Goal: Information Seeking & Learning: Learn about a topic

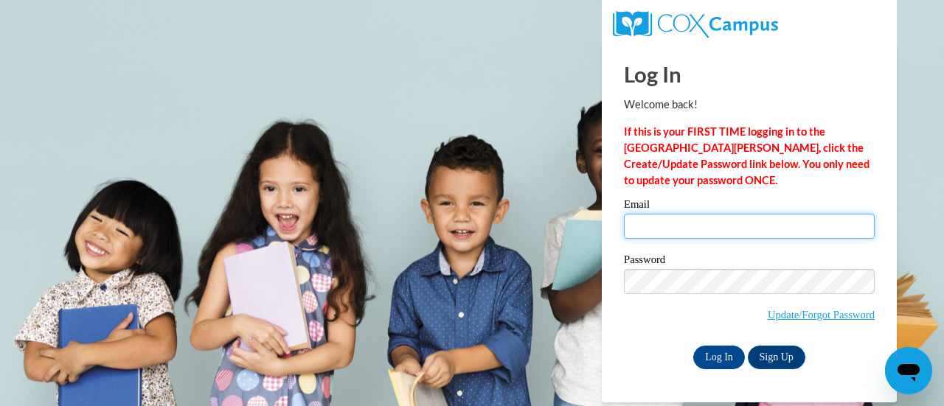
click at [677, 223] on input "Email" at bounding box center [749, 226] width 251 height 25
type input "[EMAIL_ADDRESS][DOMAIN_NAME]"
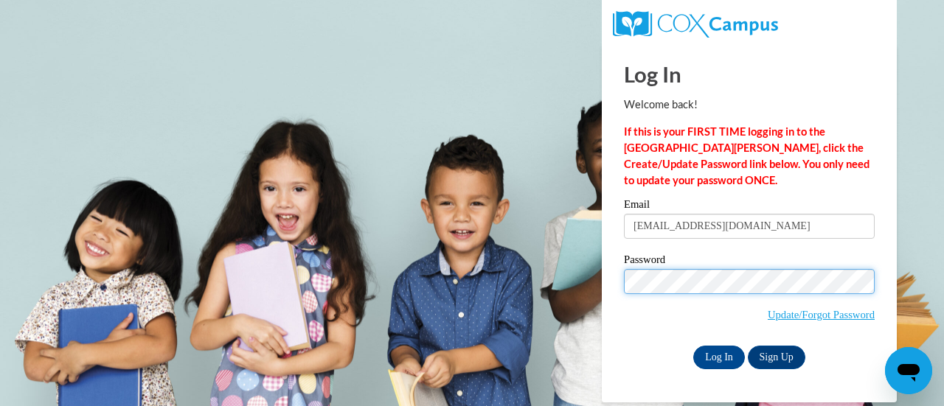
click at [693, 346] on input "Log In" at bounding box center [719, 358] width 52 height 24
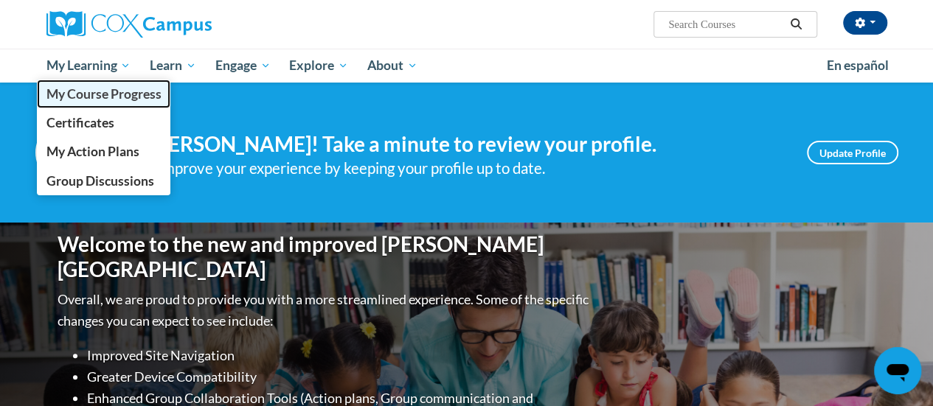
click at [128, 97] on span "My Course Progress" at bounding box center [103, 93] width 115 height 15
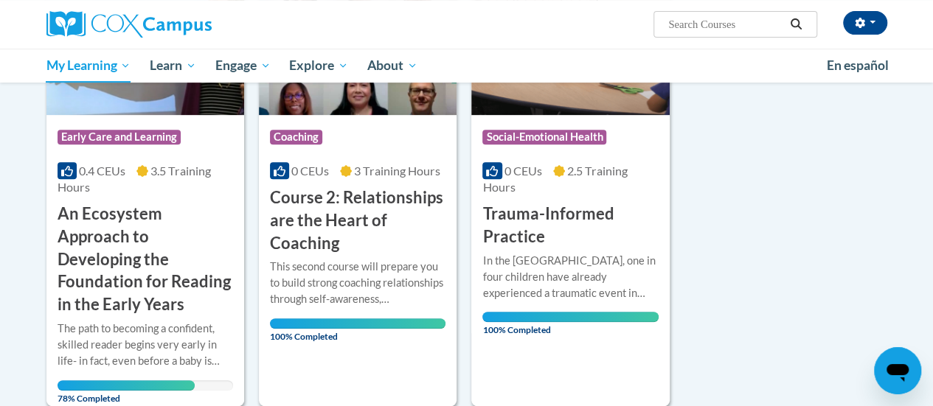
scroll to position [288, 0]
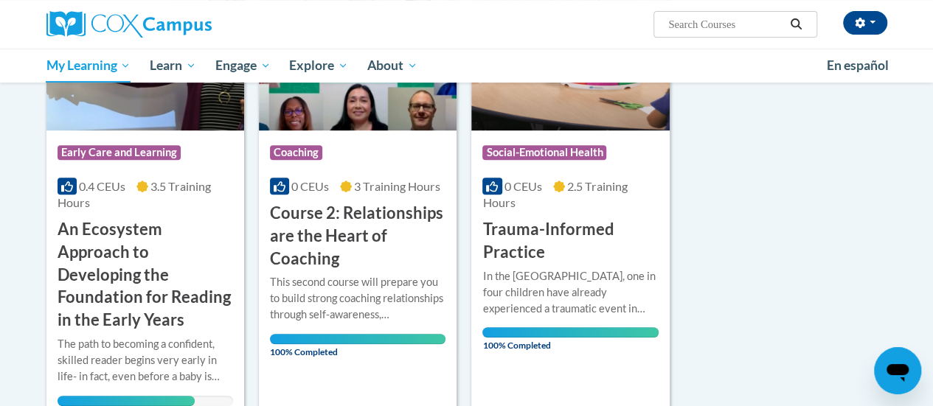
click at [136, 181] on div "0.4 CEUs 3.5 Training Hours" at bounding box center [145, 194] width 175 height 32
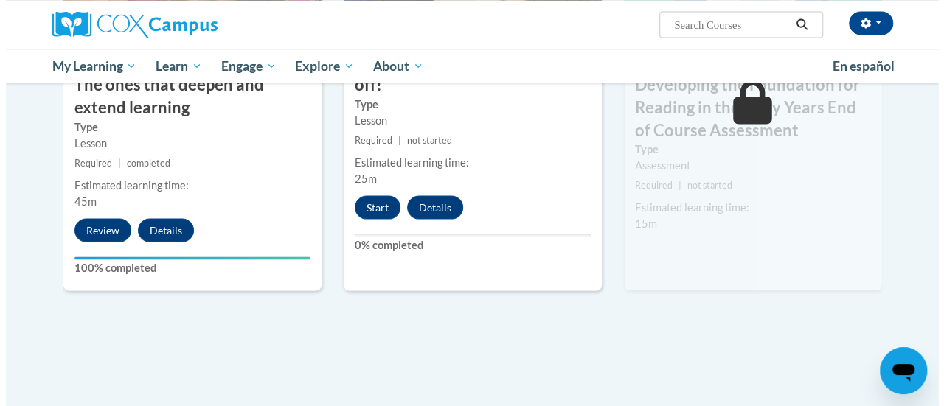
scroll to position [1394, 0]
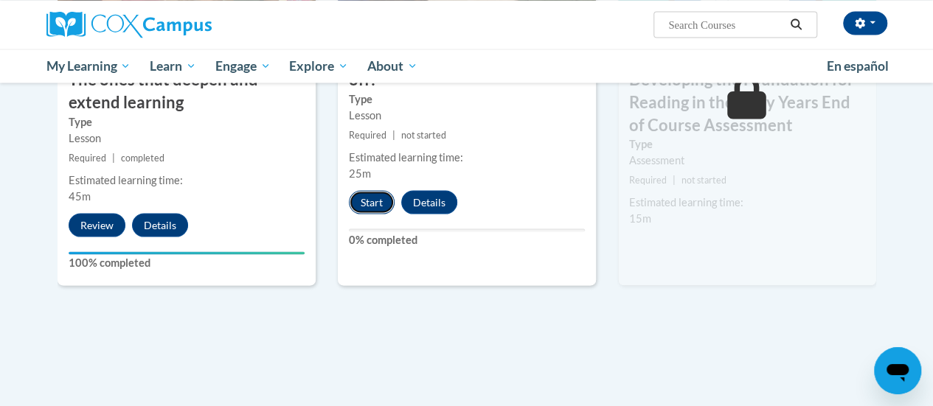
click at [384, 201] on button "Start" at bounding box center [372, 202] width 46 height 24
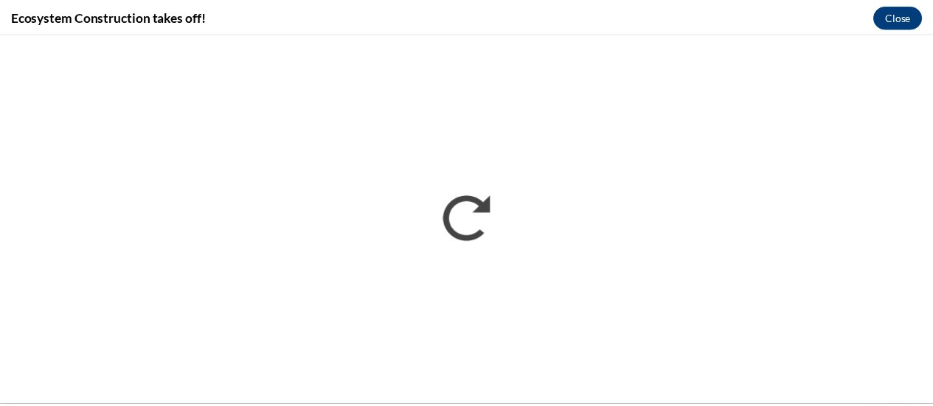
scroll to position [0, 0]
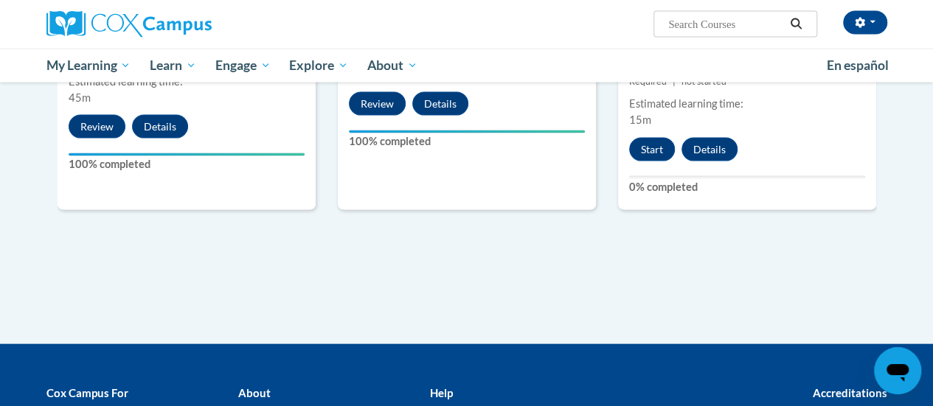
scroll to position [1497, 0]
